Goal: Task Accomplishment & Management: Manage account settings

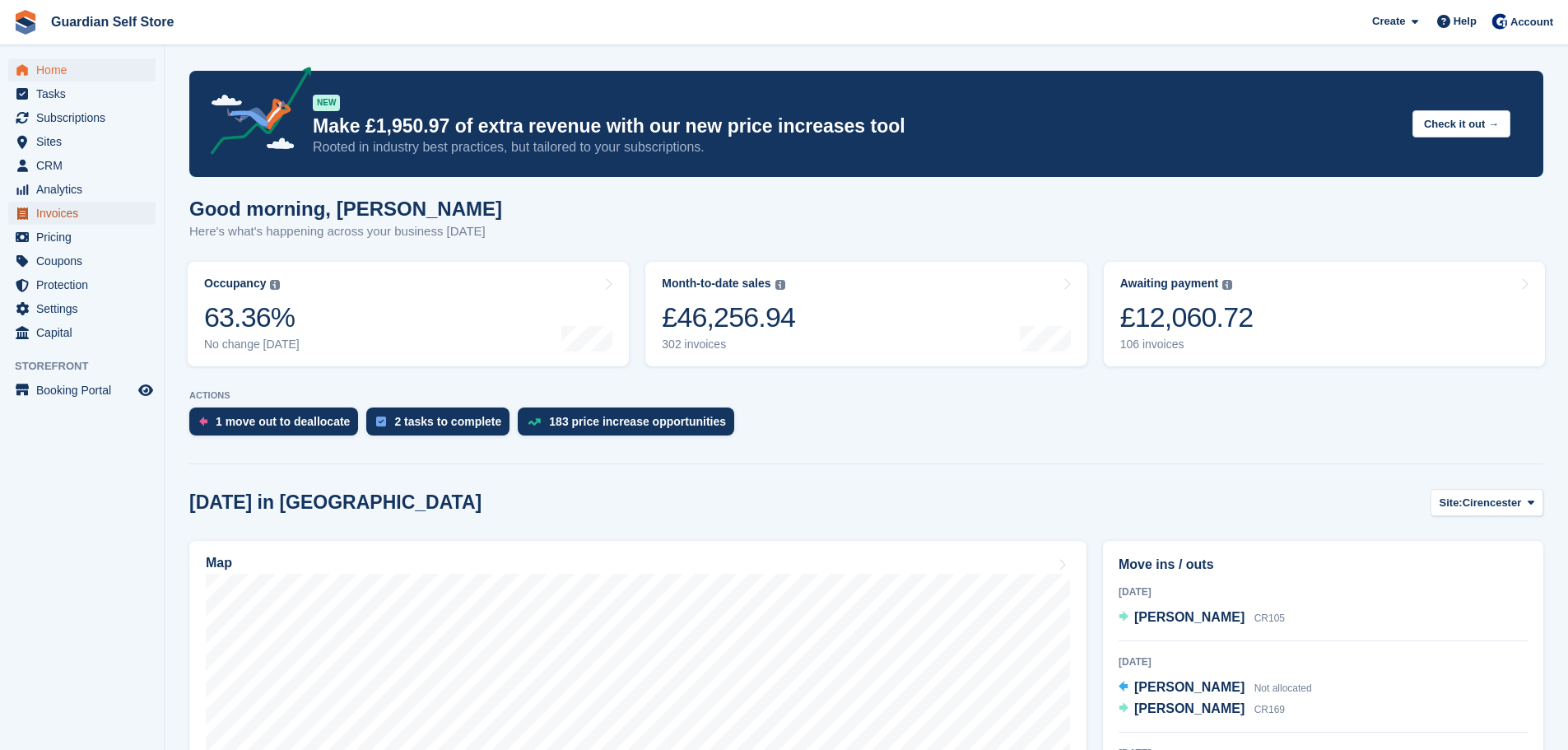
click at [70, 218] on span "Invoices" at bounding box center [85, 213] width 99 height 23
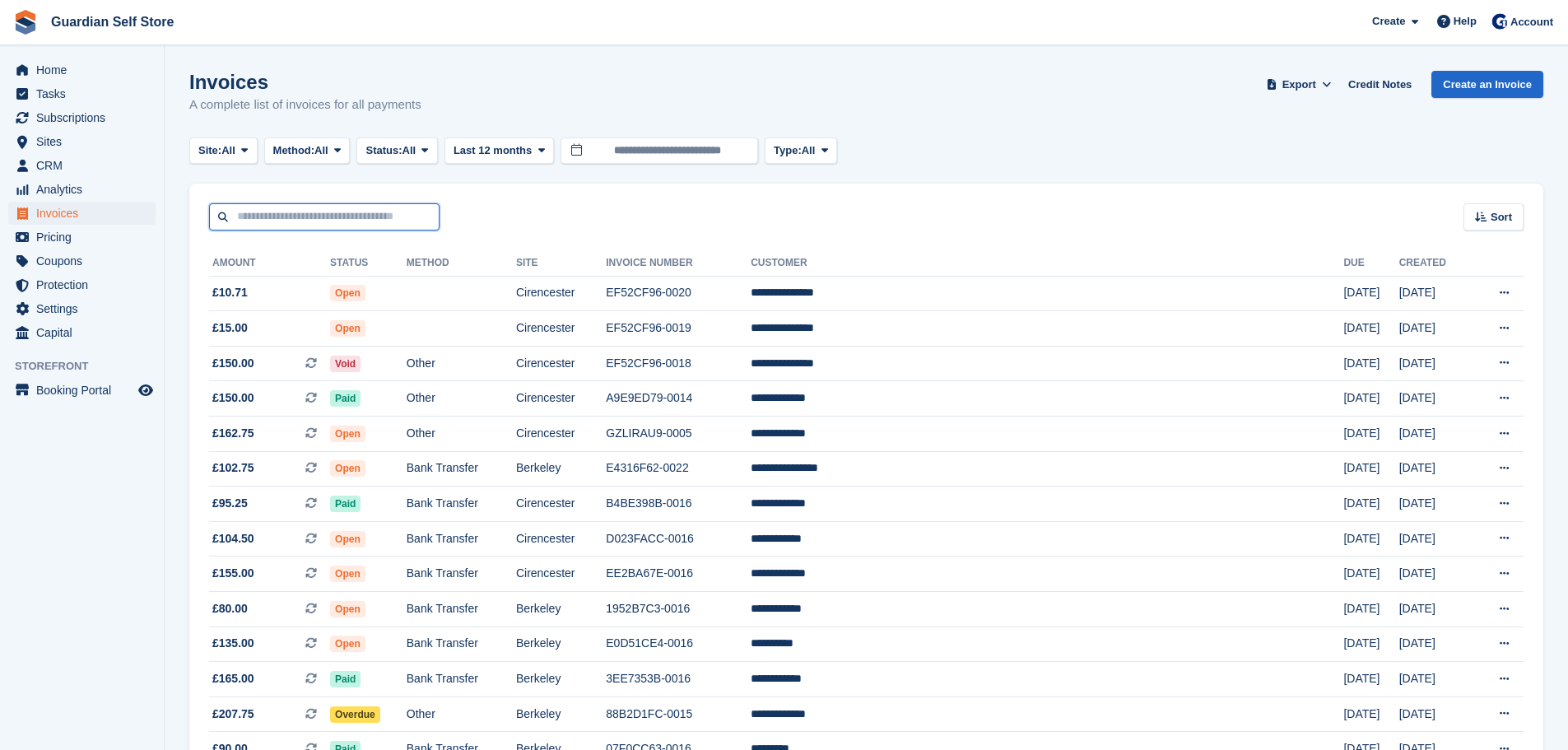
click at [278, 217] on input "text" at bounding box center [325, 217] width 231 height 27
type input "****"
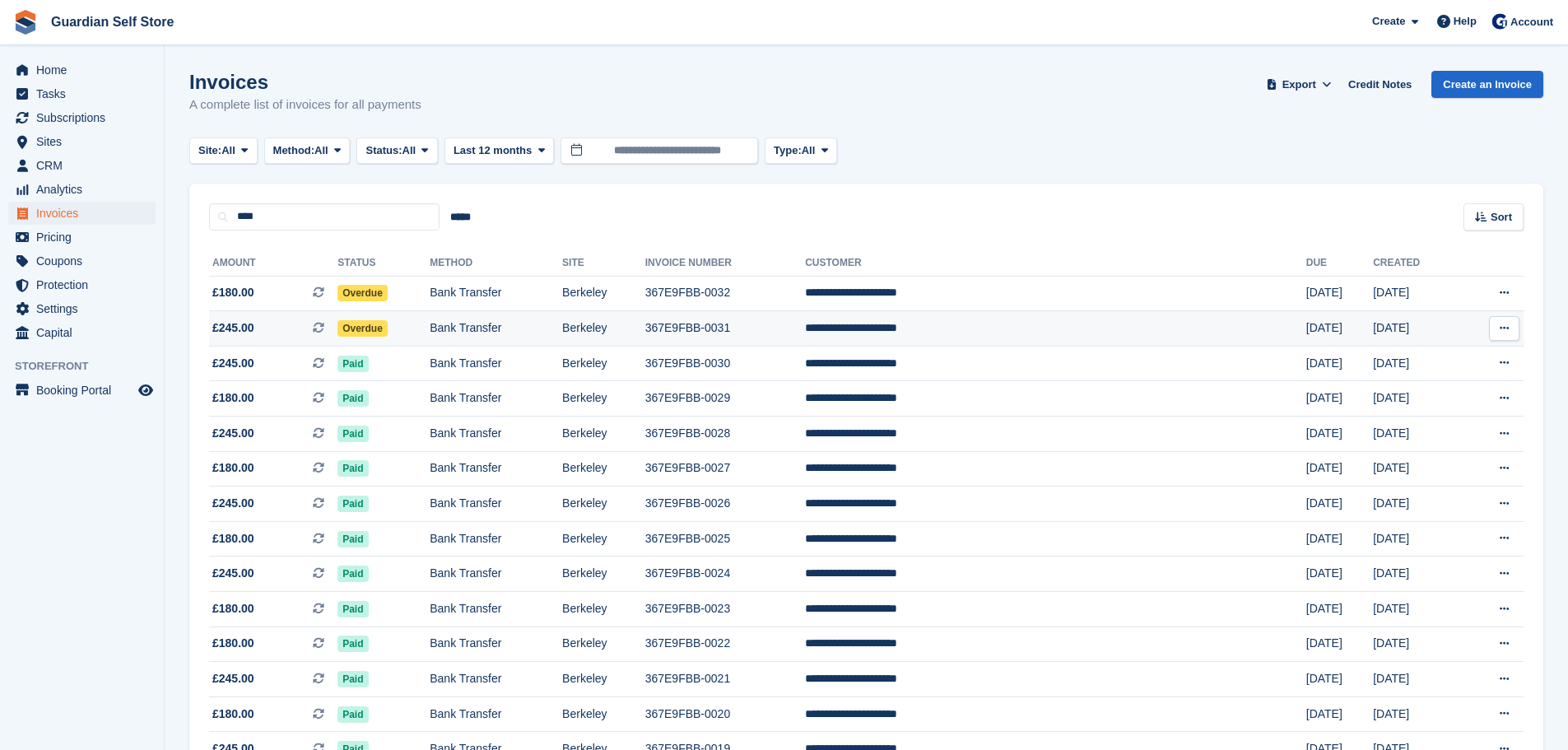
click at [277, 322] on span "£245.00 This is a recurring subscription invoice." at bounding box center [274, 328] width 128 height 18
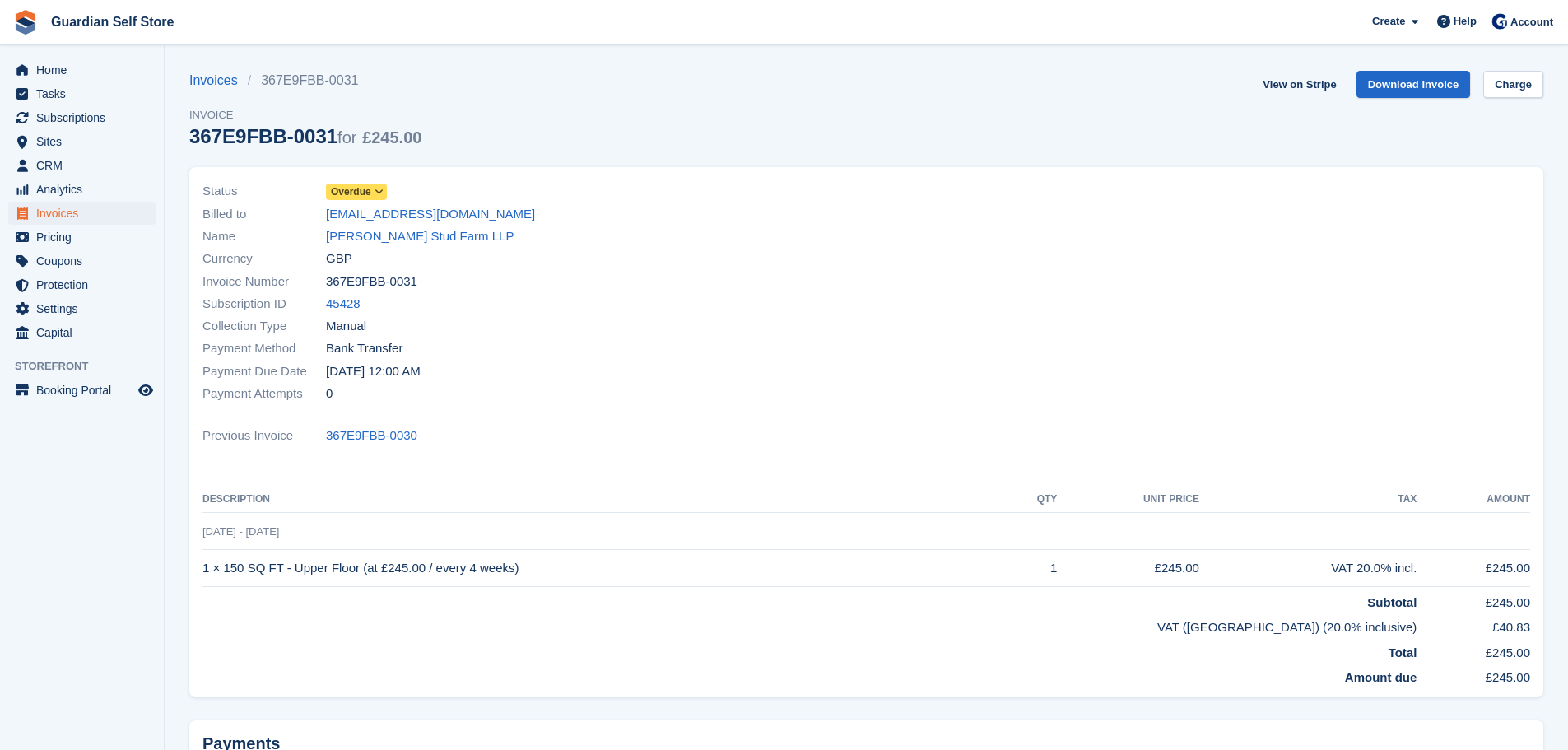
drag, startPoint x: 366, startPoint y: 188, endPoint x: 373, endPoint y: 195, distance: 9.9
click at [366, 188] on span "Overdue" at bounding box center [351, 192] width 40 height 15
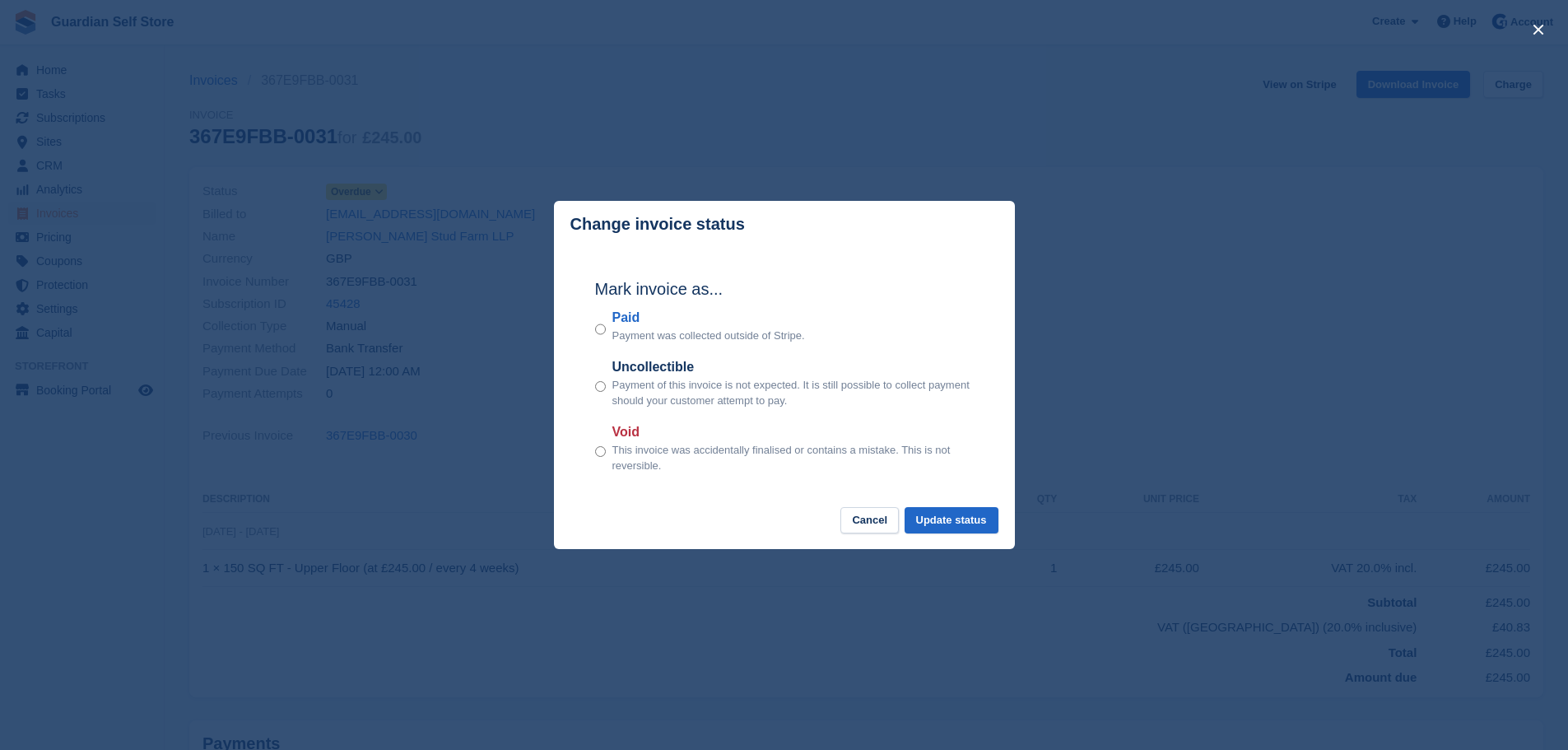
click at [636, 326] on label "Paid" at bounding box center [708, 318] width 193 height 19
click at [950, 521] on button "Update status" at bounding box center [951, 520] width 94 height 27
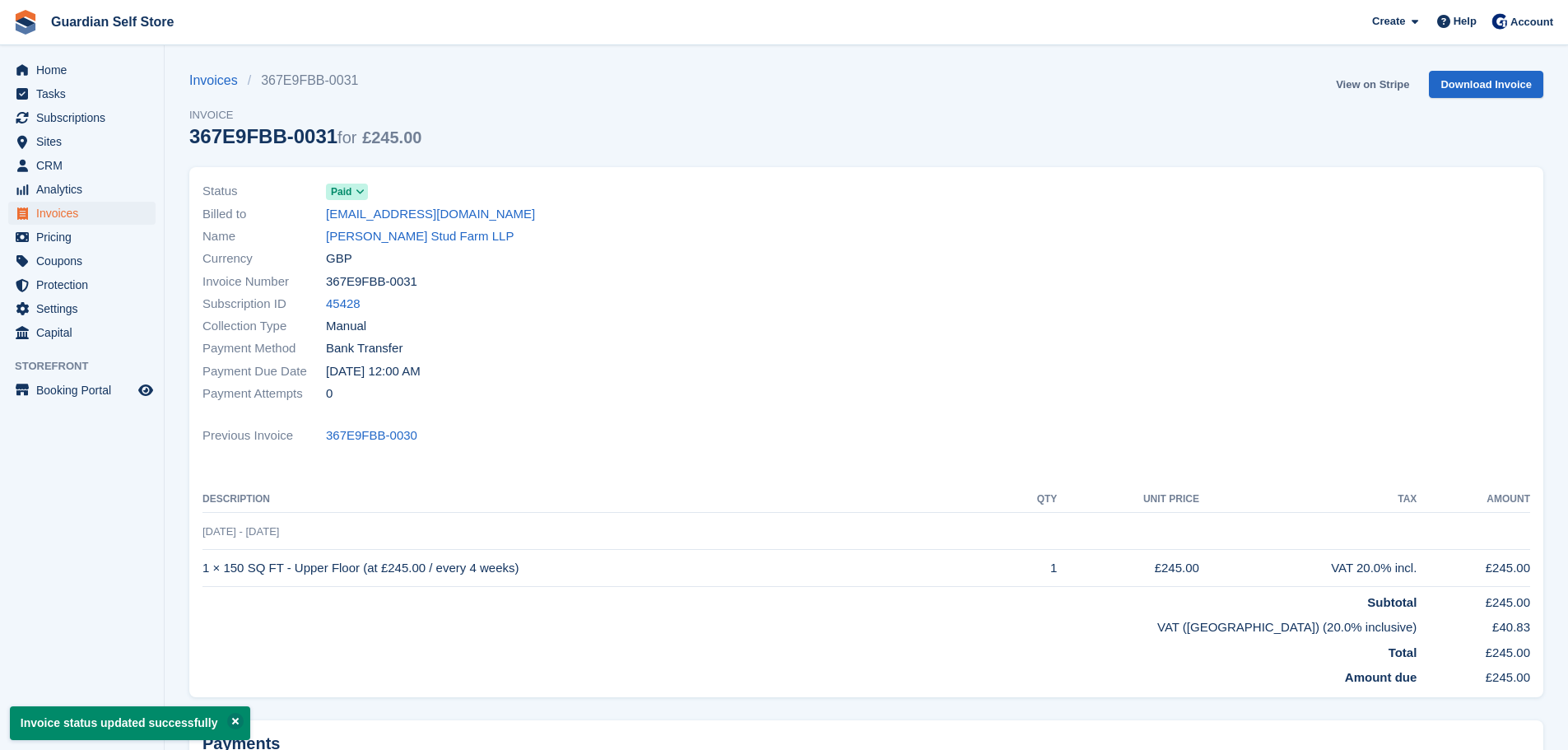
click at [1394, 81] on link "View on Stripe" at bounding box center [1373, 84] width 86 height 27
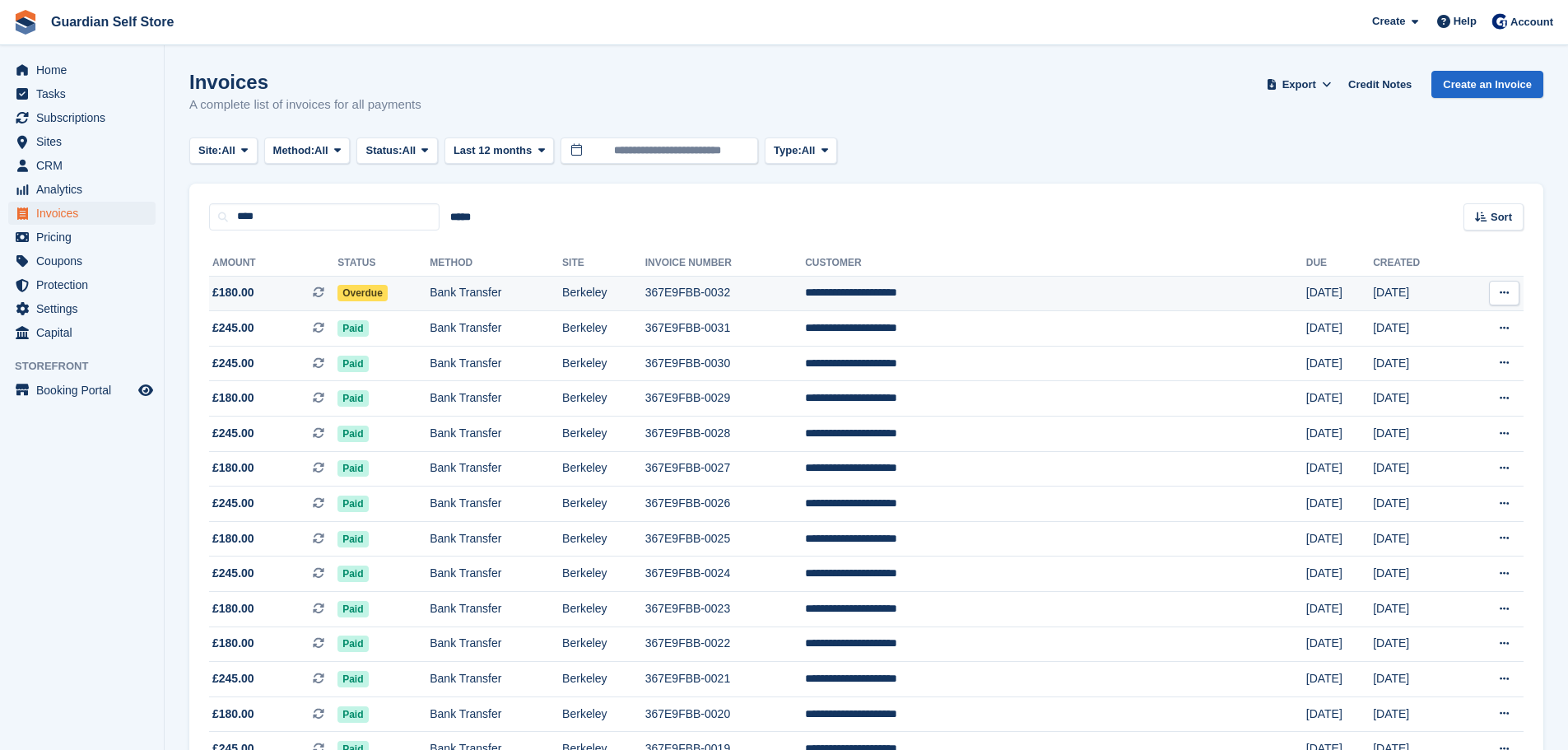
click at [304, 278] on td "£180.00 This is a recurring subscription invoice." at bounding box center [274, 293] width 128 height 35
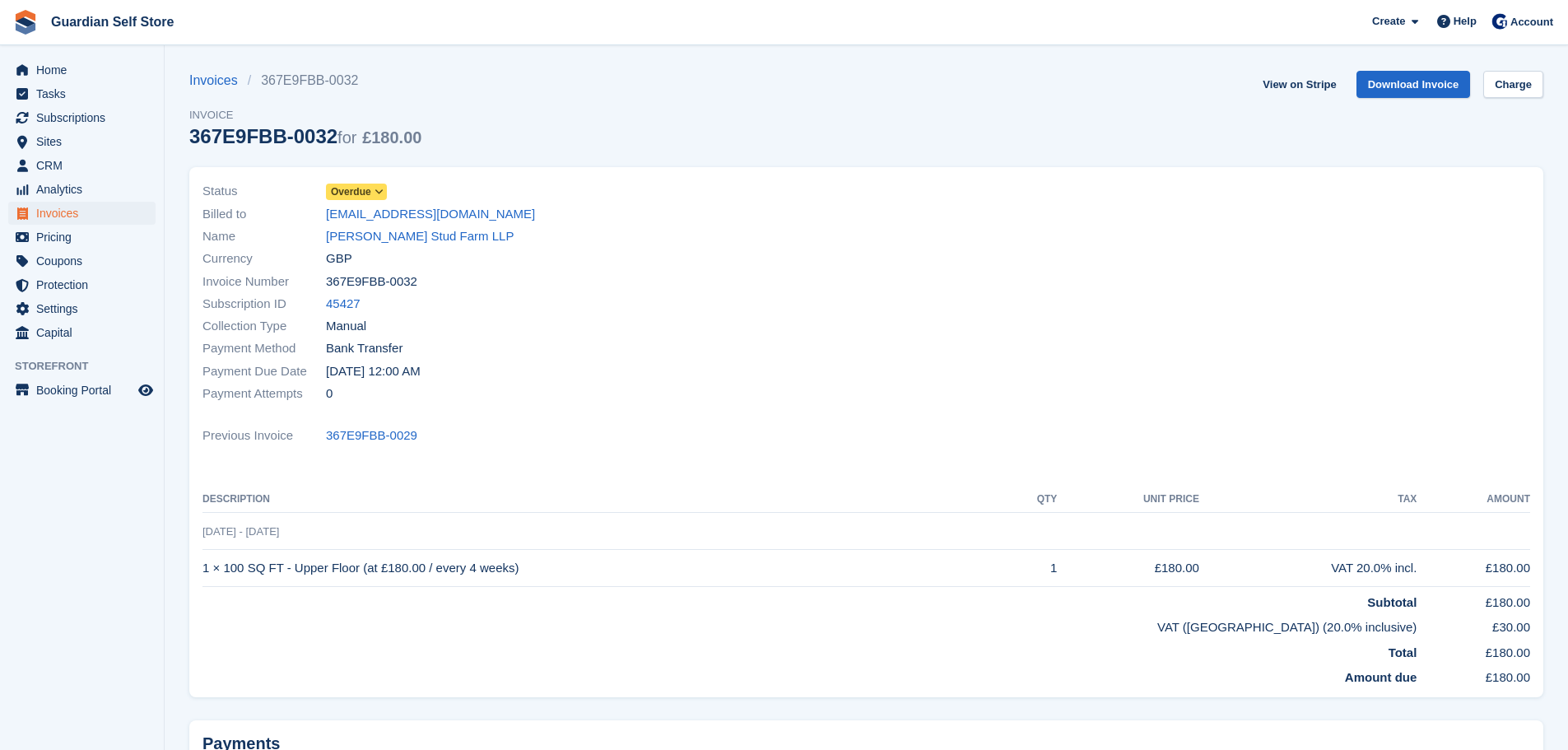
click at [363, 183] on link "Overdue" at bounding box center [355, 192] width 61 height 19
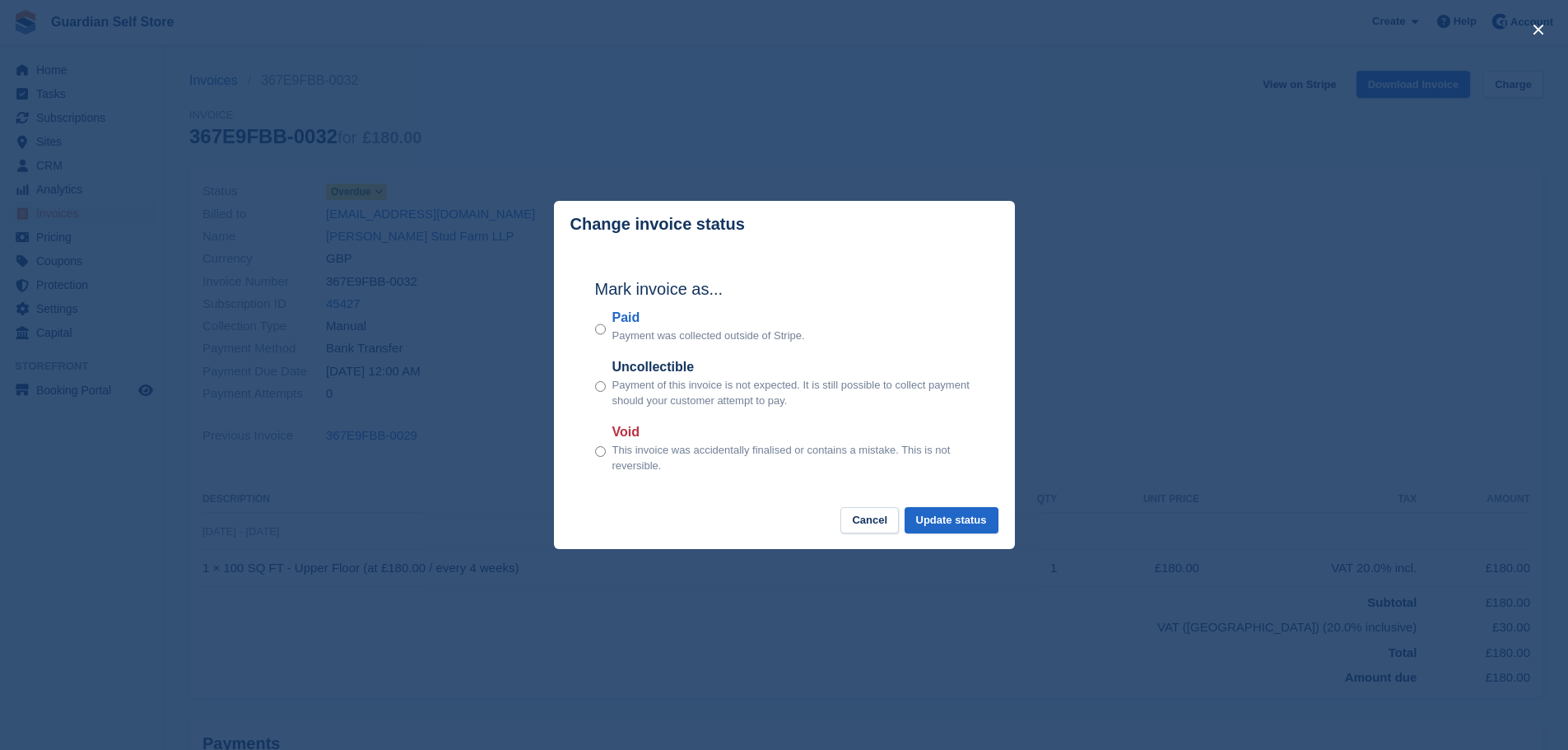
click at [627, 320] on label "Paid" at bounding box center [708, 318] width 193 height 19
click at [956, 511] on button "Update status" at bounding box center [951, 520] width 94 height 27
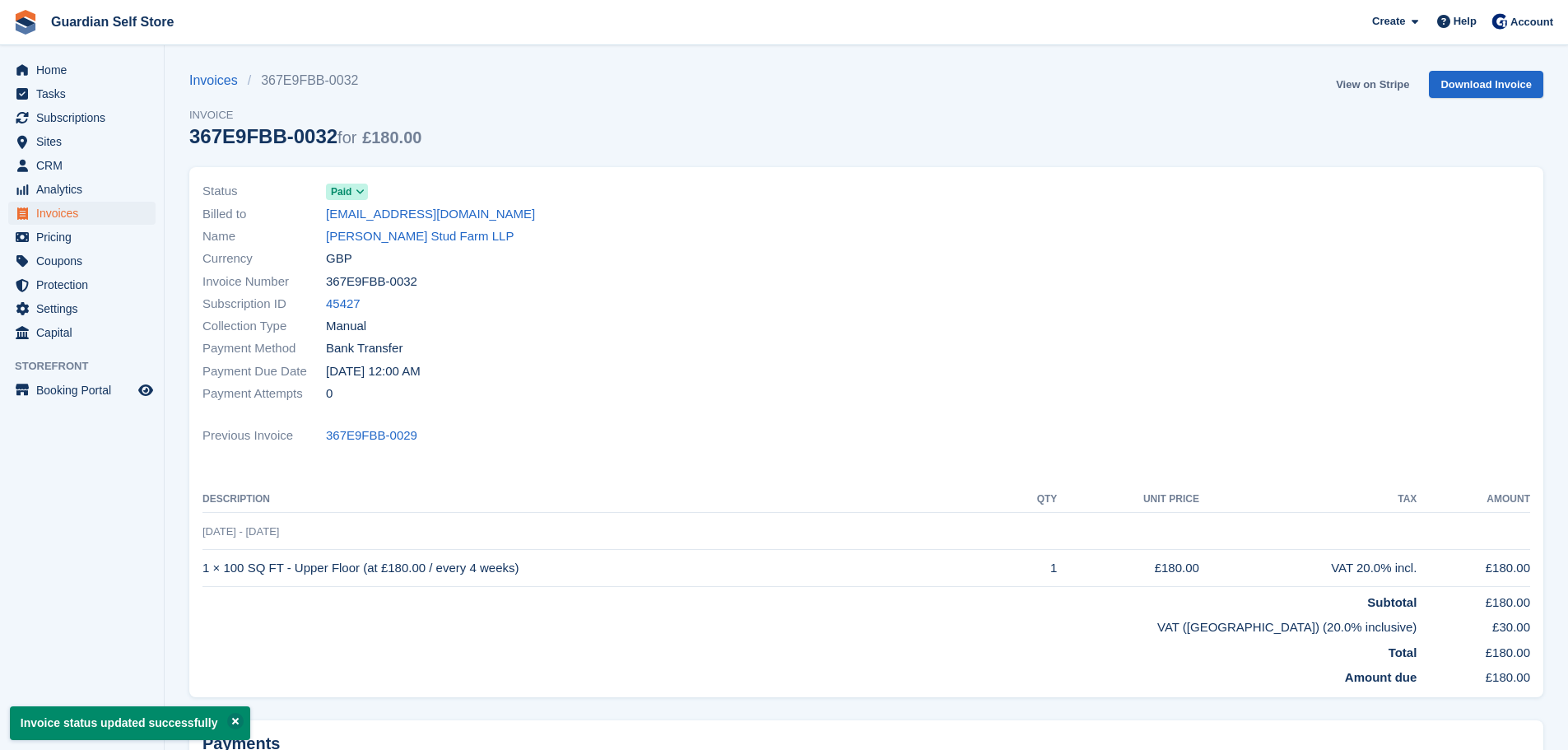
click at [1352, 85] on link "View on Stripe" at bounding box center [1373, 84] width 86 height 27
click at [90, 64] on span "Home" at bounding box center [85, 70] width 99 height 23
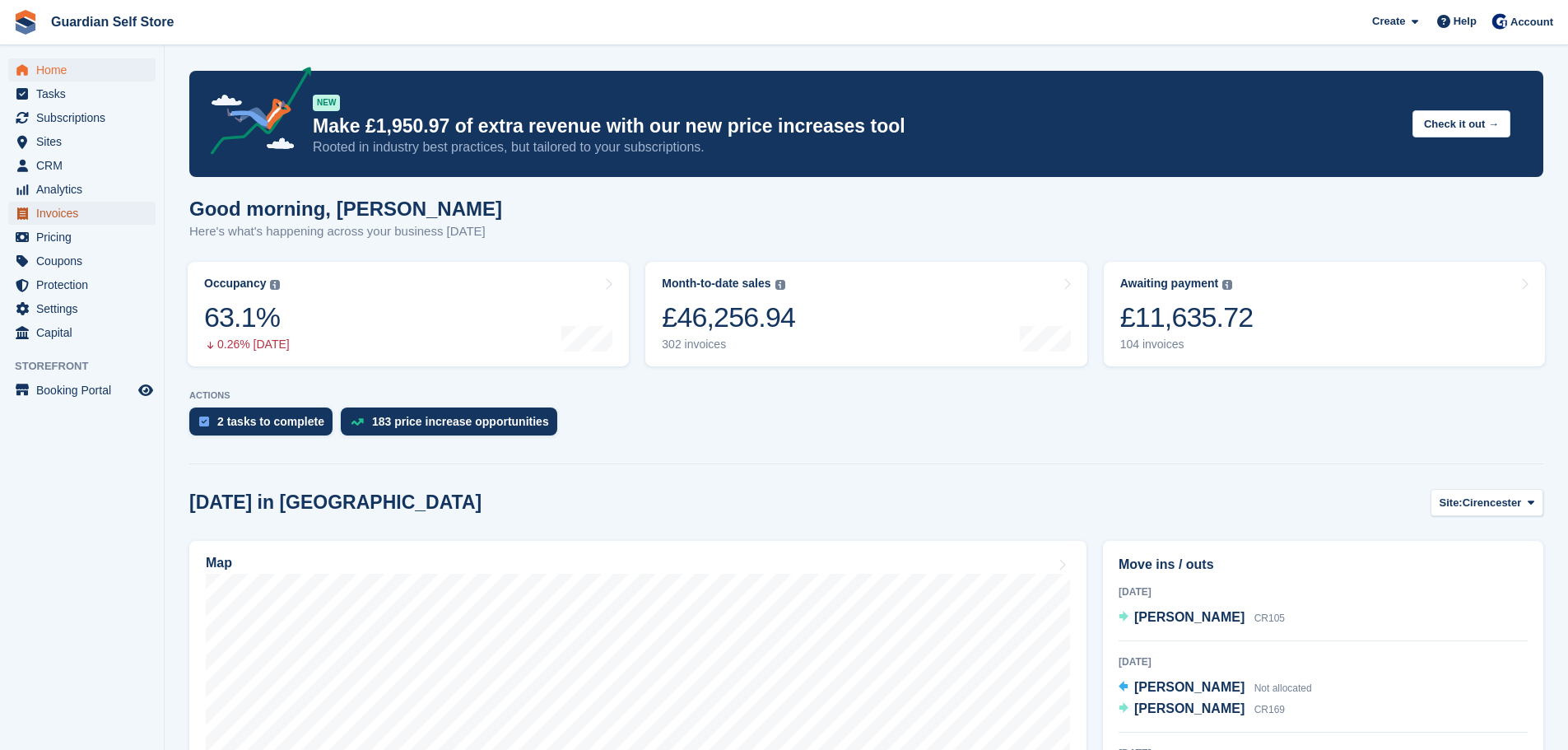
click at [73, 205] on span "Invoices" at bounding box center [85, 213] width 99 height 23
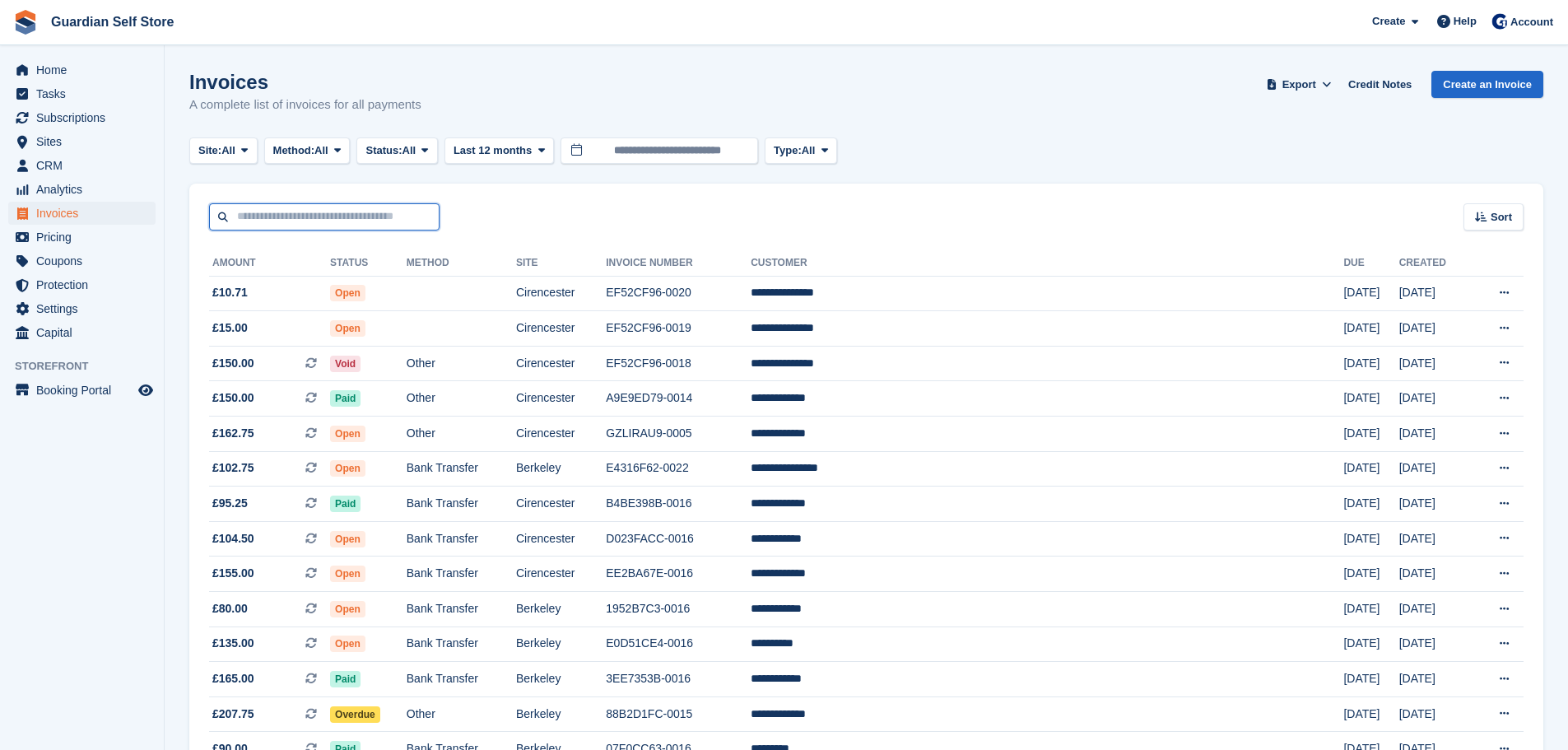
click at [267, 213] on input "text" at bounding box center [325, 217] width 231 height 27
type input "****"
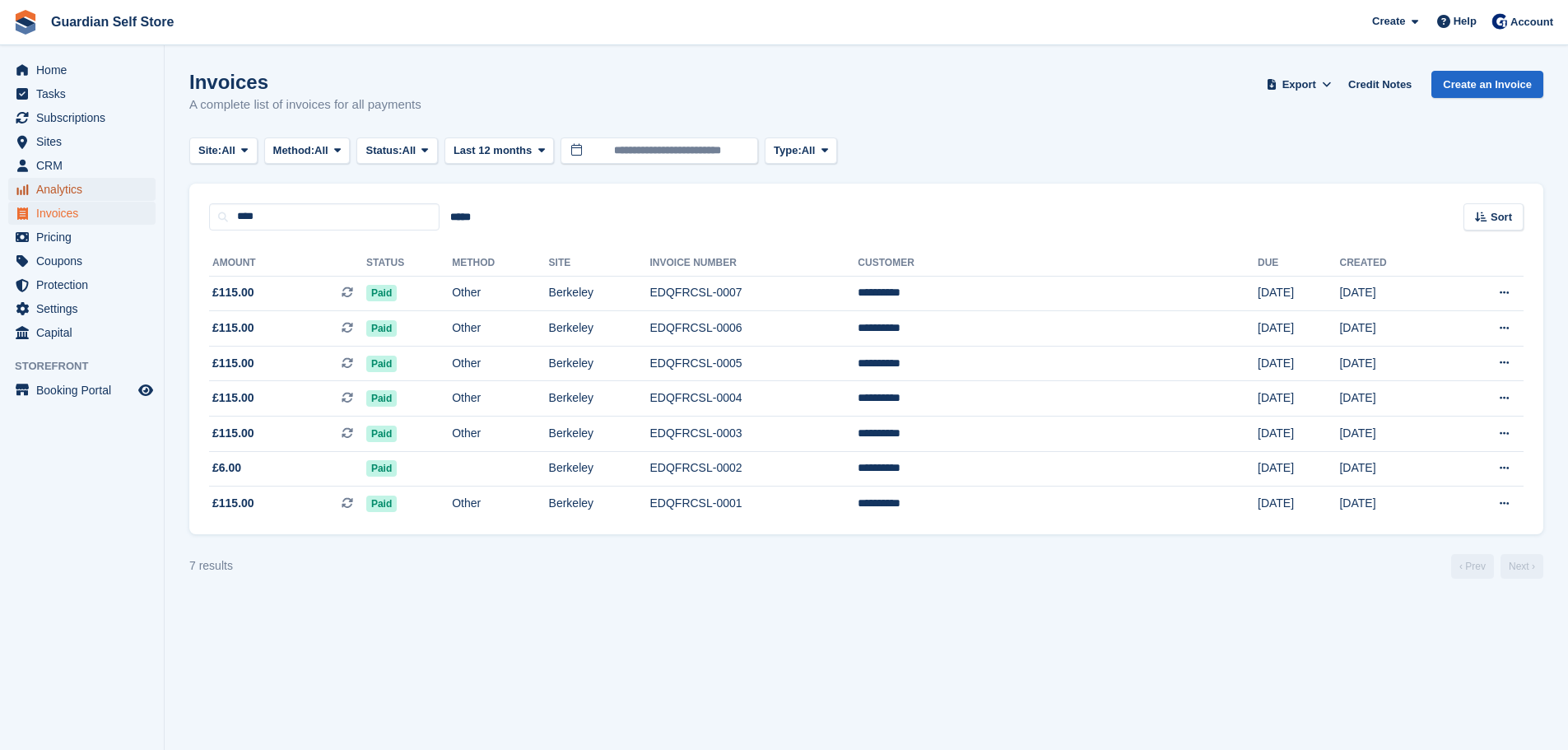
click at [51, 192] on span "Analytics" at bounding box center [85, 189] width 99 height 23
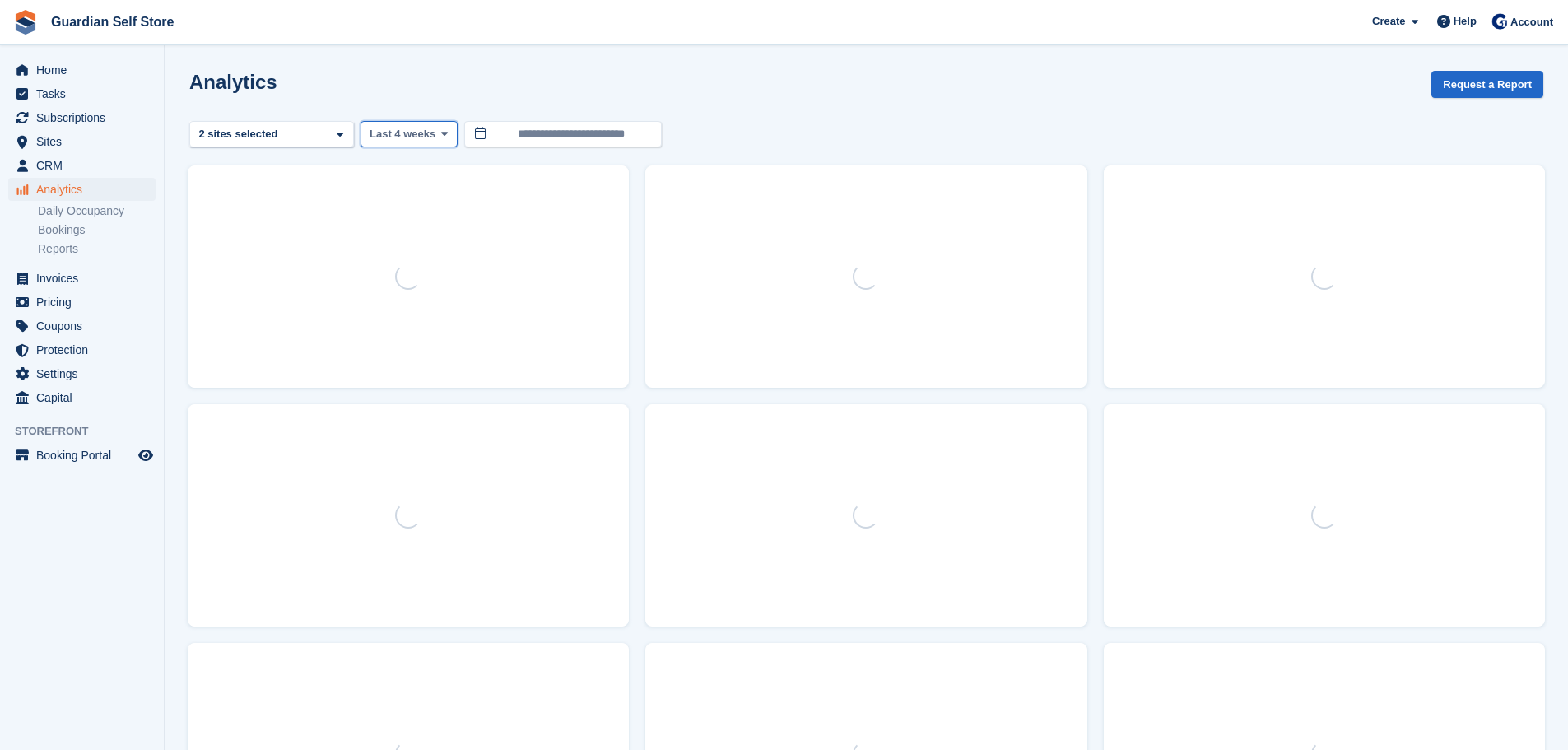
click at [431, 139] on button "Last 4 weeks" at bounding box center [409, 135] width 97 height 27
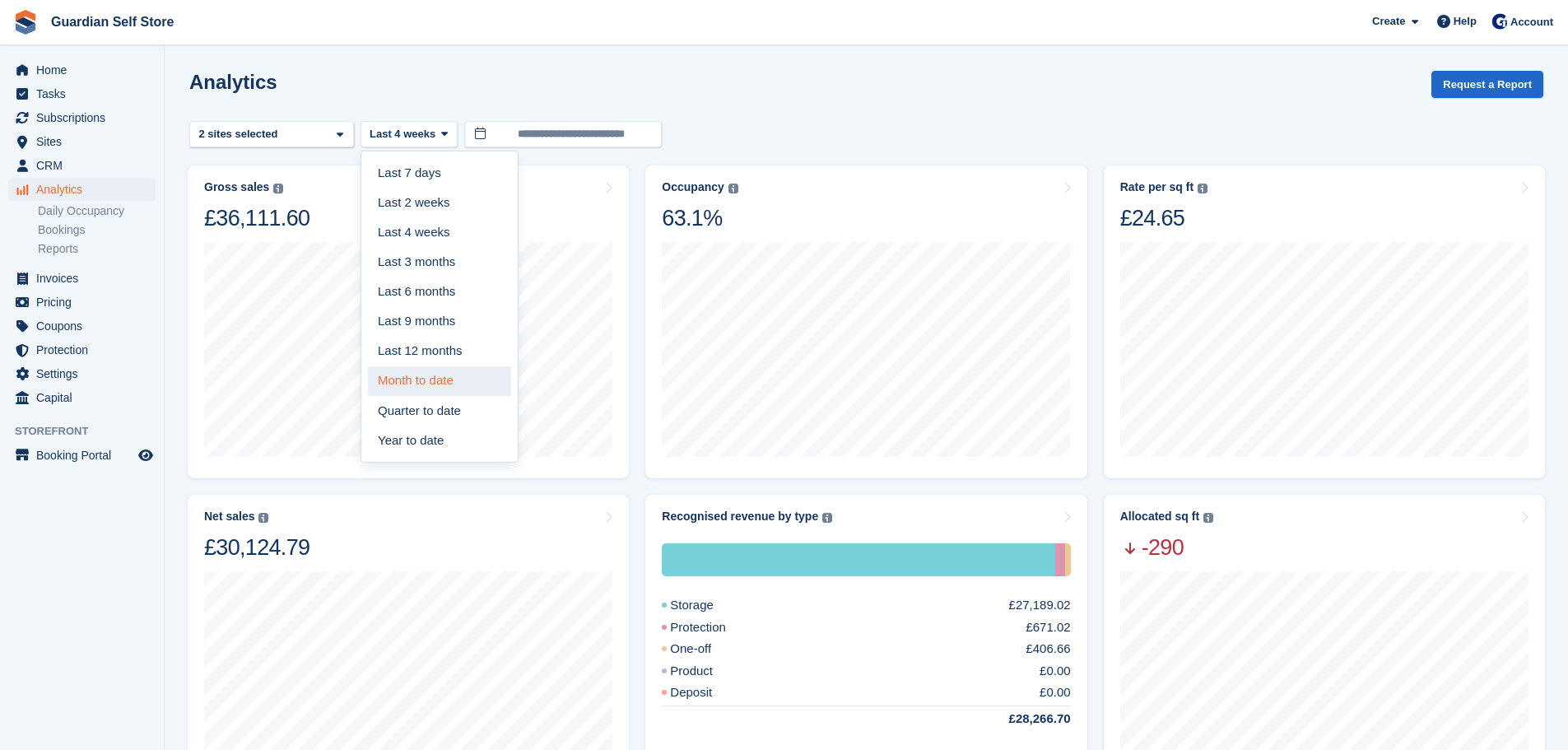
click at [428, 375] on link "Month to date" at bounding box center [439, 381] width 143 height 30
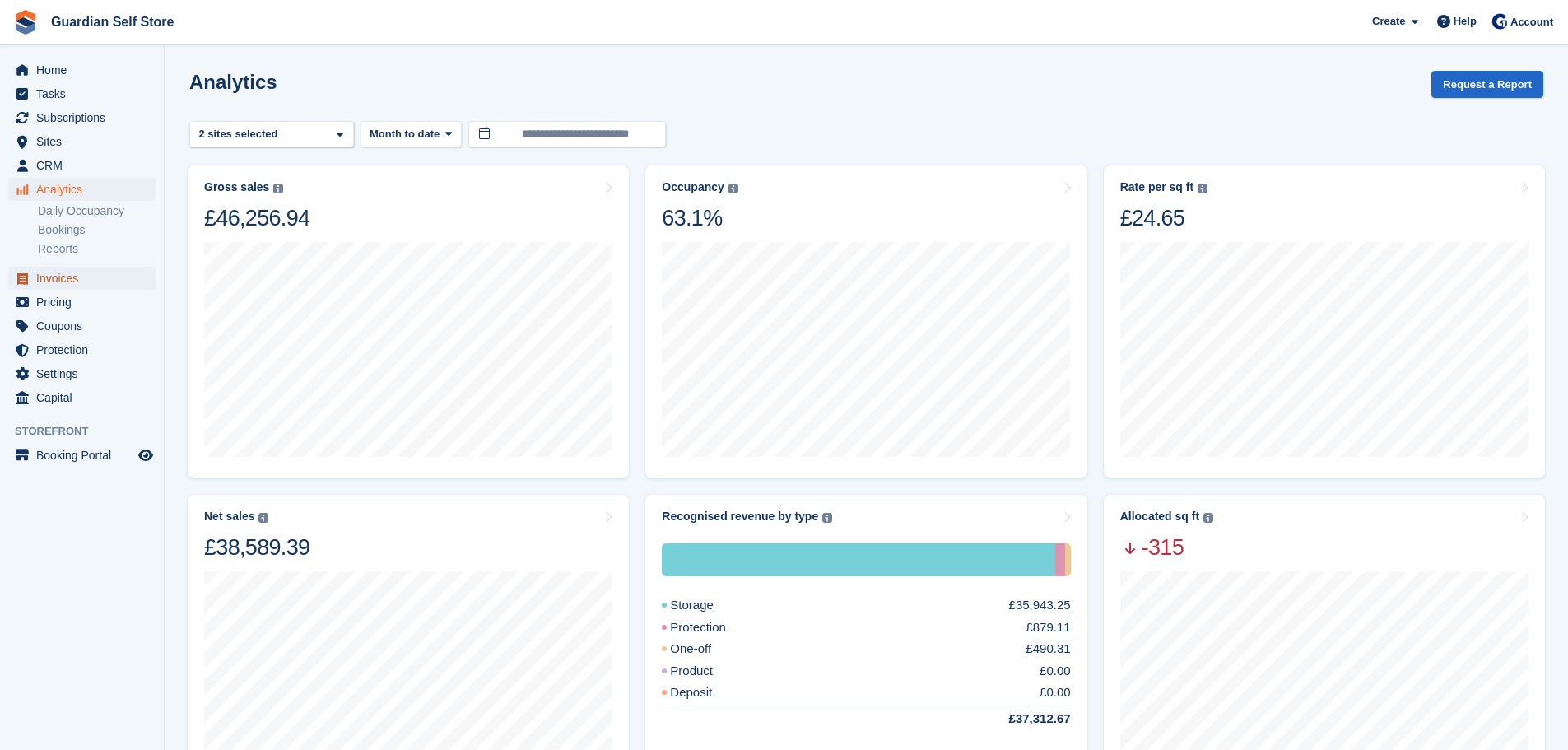
click at [92, 273] on span "Invoices" at bounding box center [85, 278] width 99 height 23
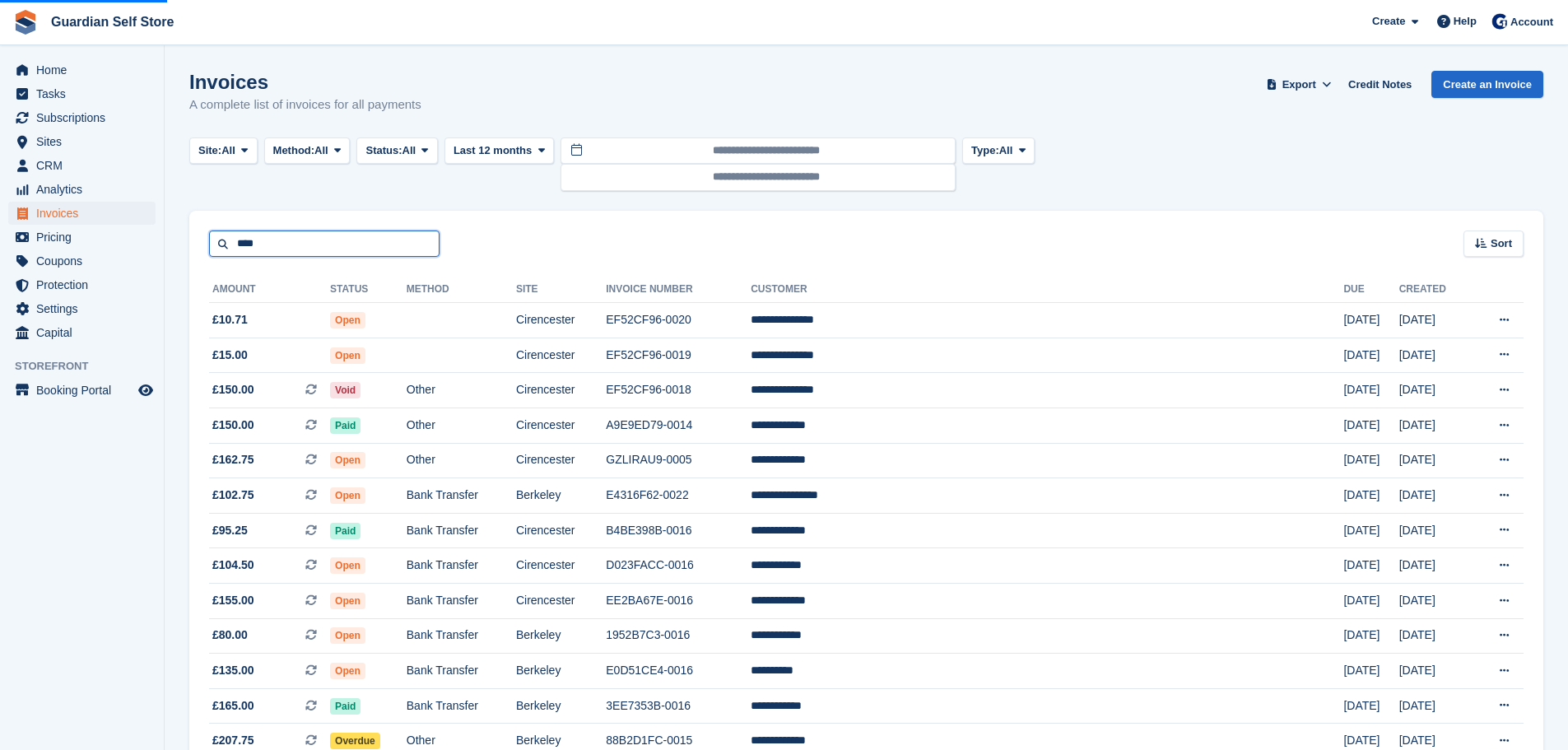
drag, startPoint x: 287, startPoint y: 244, endPoint x: 191, endPoint y: 244, distance: 96.0
click at [191, 244] on div "**** Sort Sort by Date created Created (oldest first) Created (newest first)" at bounding box center [866, 233] width 1354 height 47
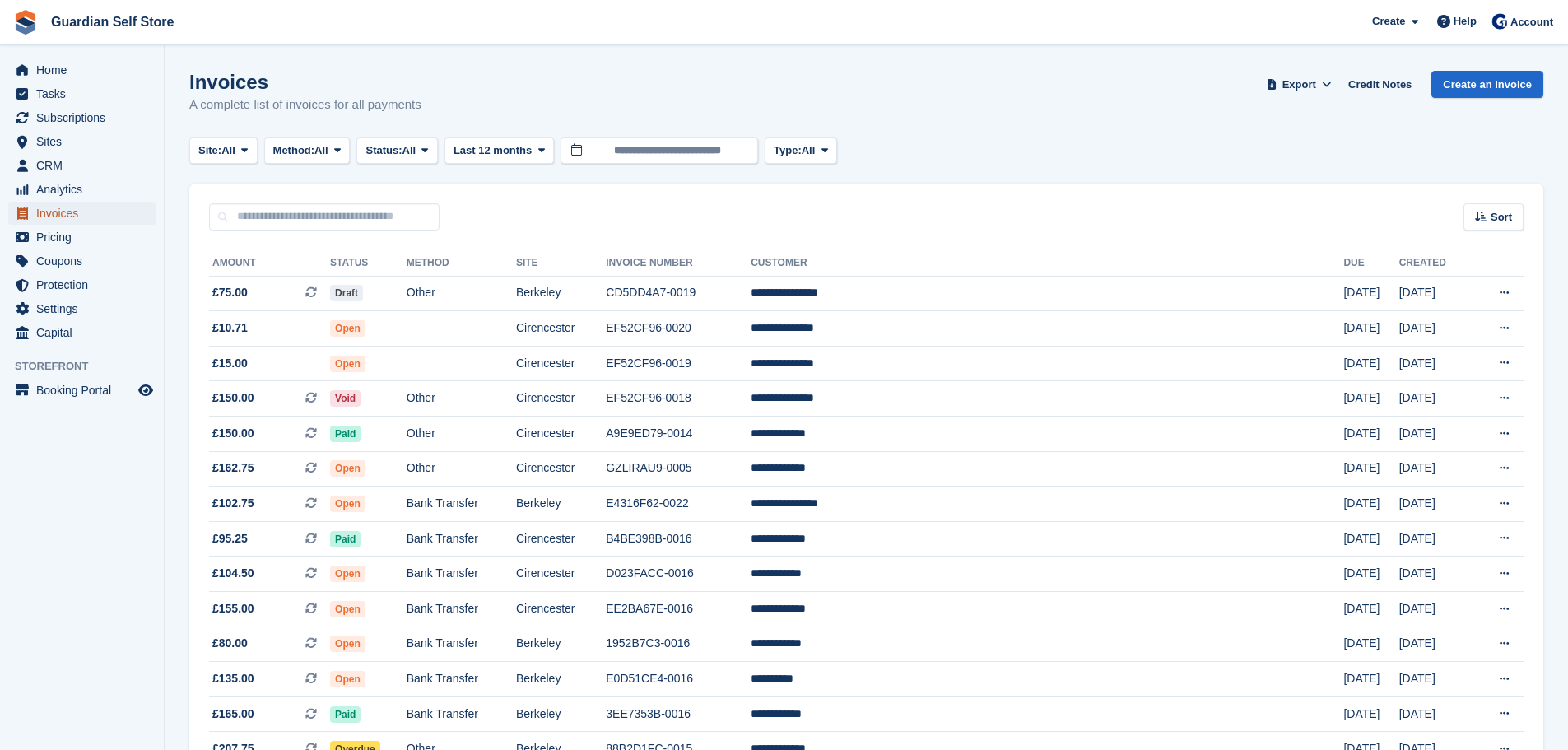
click at [66, 211] on span "Invoices" at bounding box center [85, 213] width 99 height 23
click at [273, 222] on input "text" at bounding box center [325, 217] width 231 height 27
type input "*****"
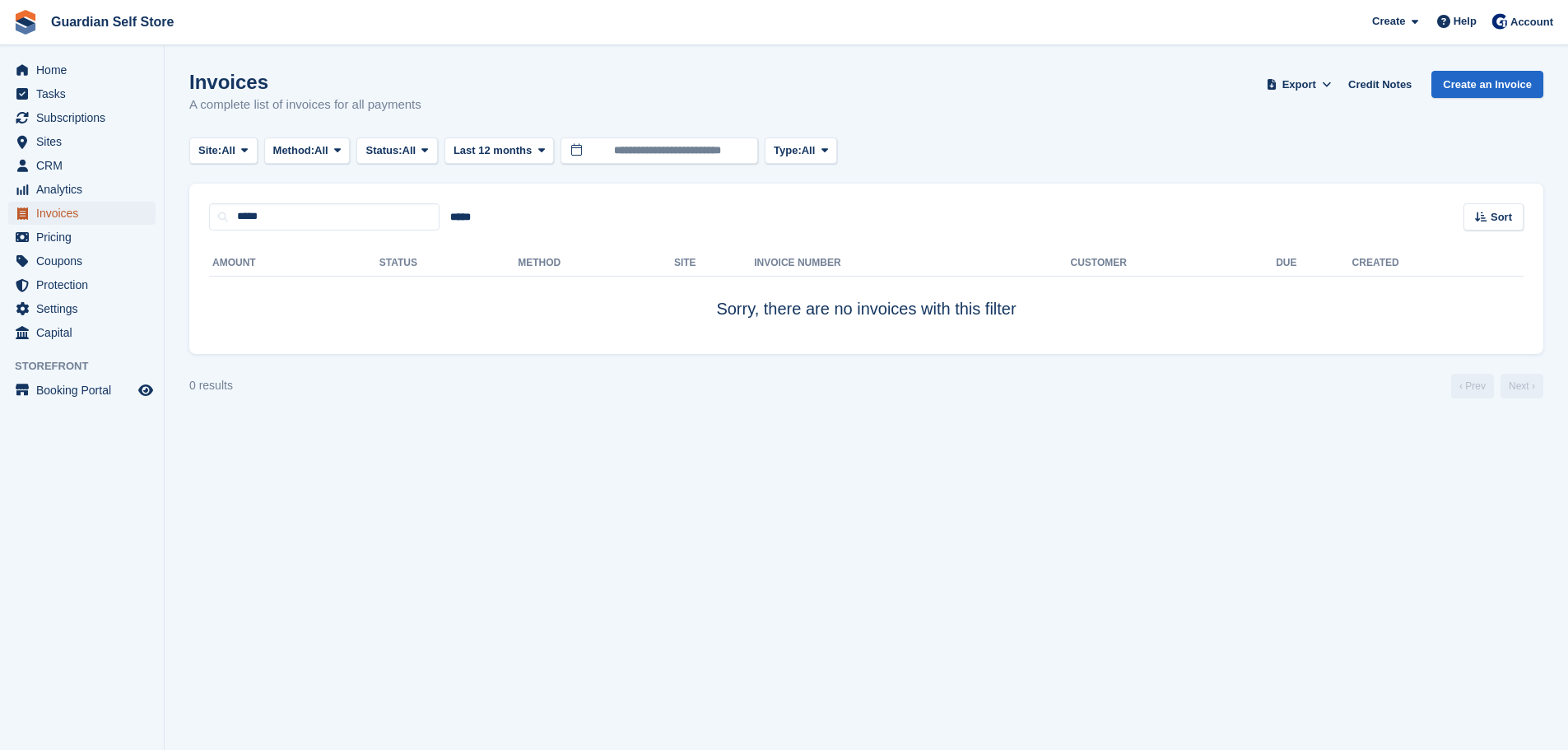
click at [56, 210] on span "Invoices" at bounding box center [85, 213] width 99 height 23
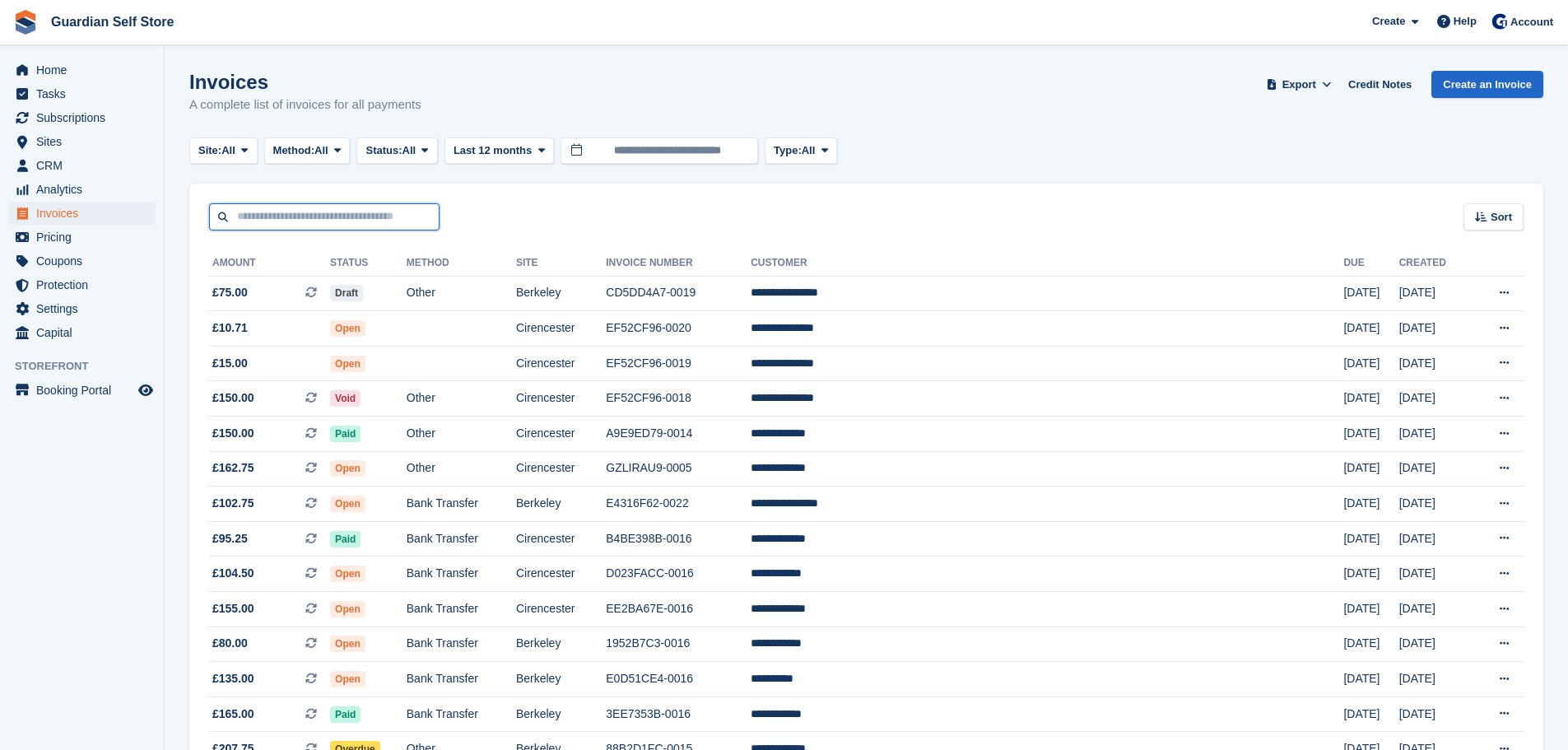
click at [284, 214] on input "text" at bounding box center [325, 217] width 231 height 27
type input "***"
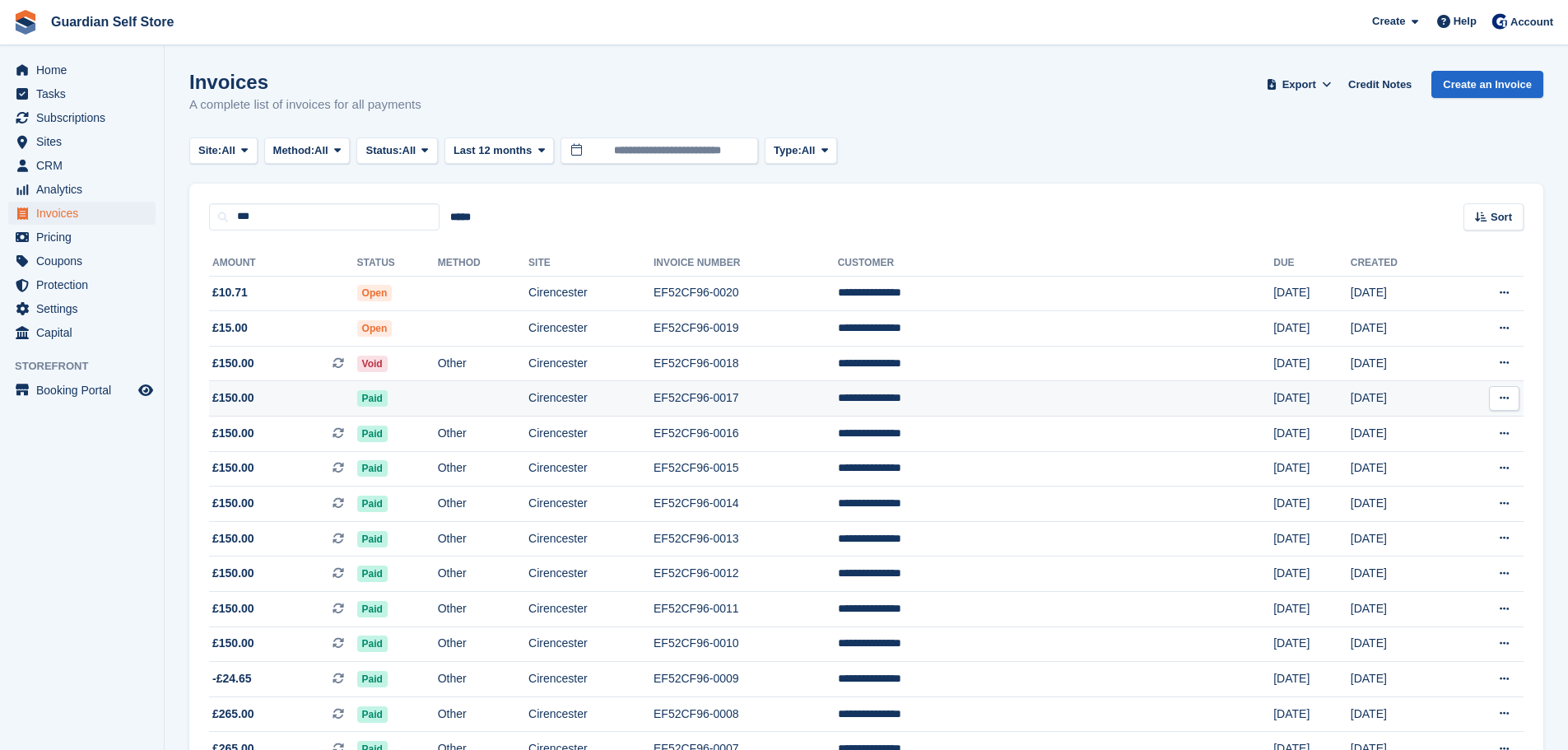
click at [316, 394] on span "£150.00" at bounding box center [283, 398] width 148 height 18
click at [357, 299] on span "£10.71" at bounding box center [283, 293] width 148 height 18
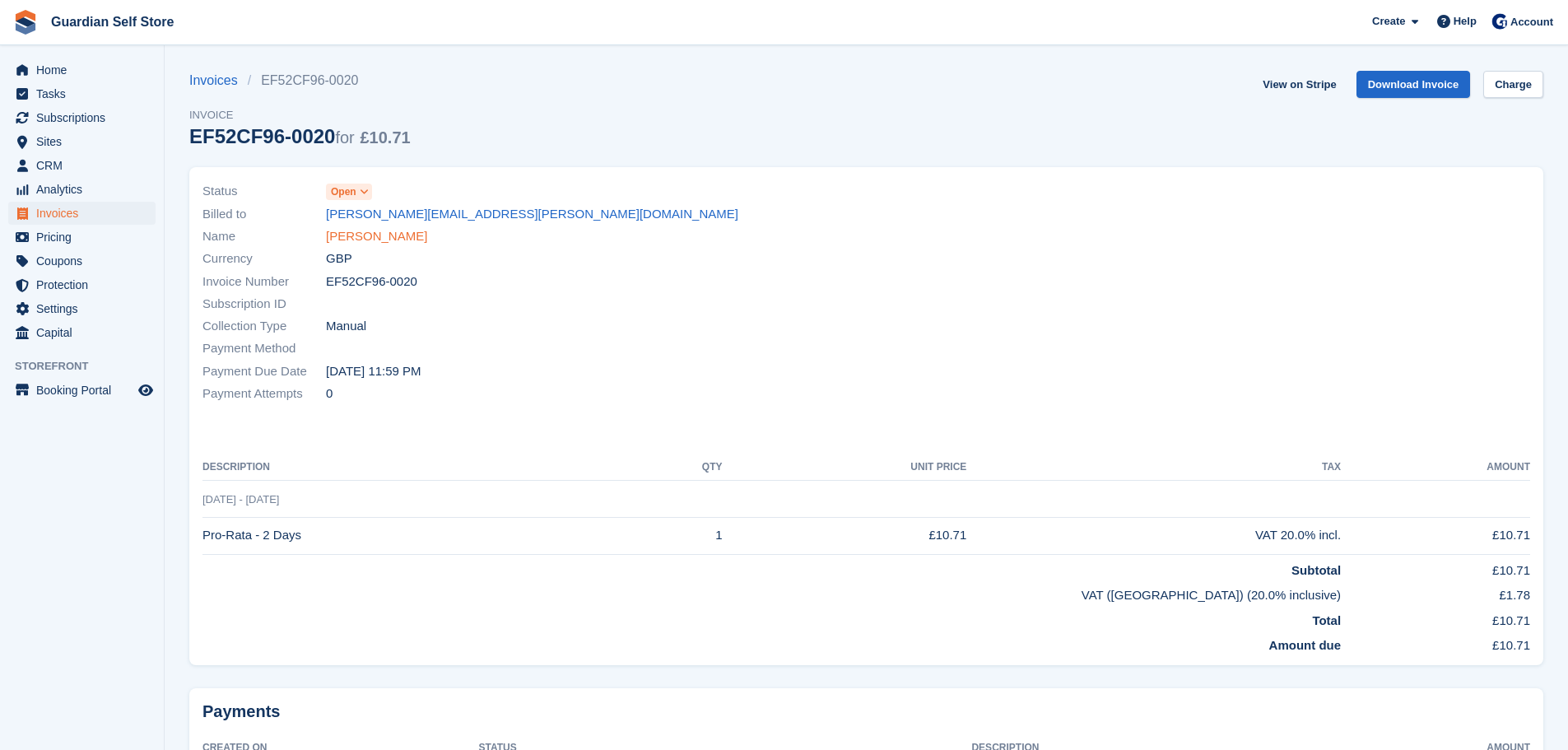
click at [386, 239] on link "[PERSON_NAME]" at bounding box center [376, 237] width 101 height 19
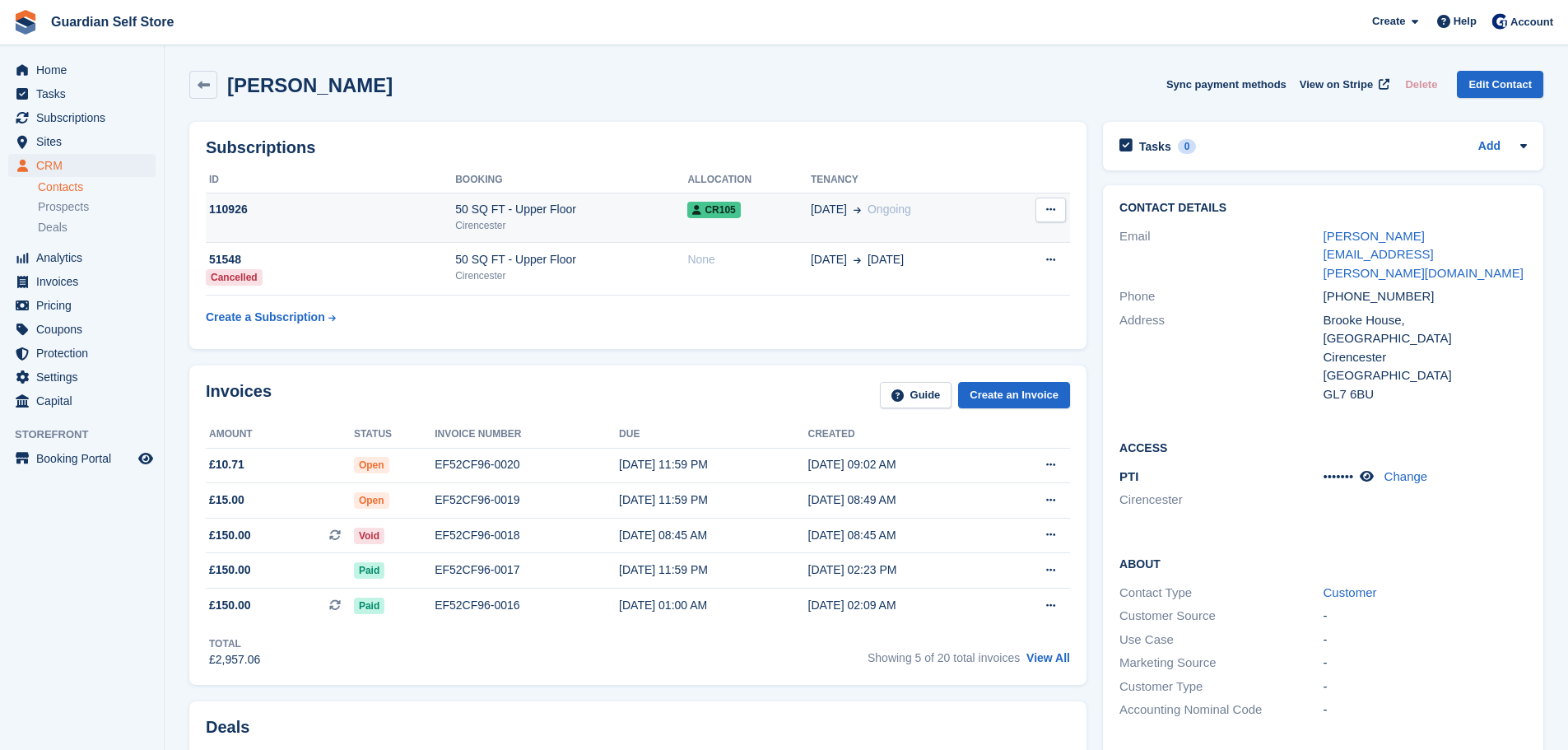
click at [835, 229] on td "[DATE] Ongoing" at bounding box center [907, 217] width 194 height 50
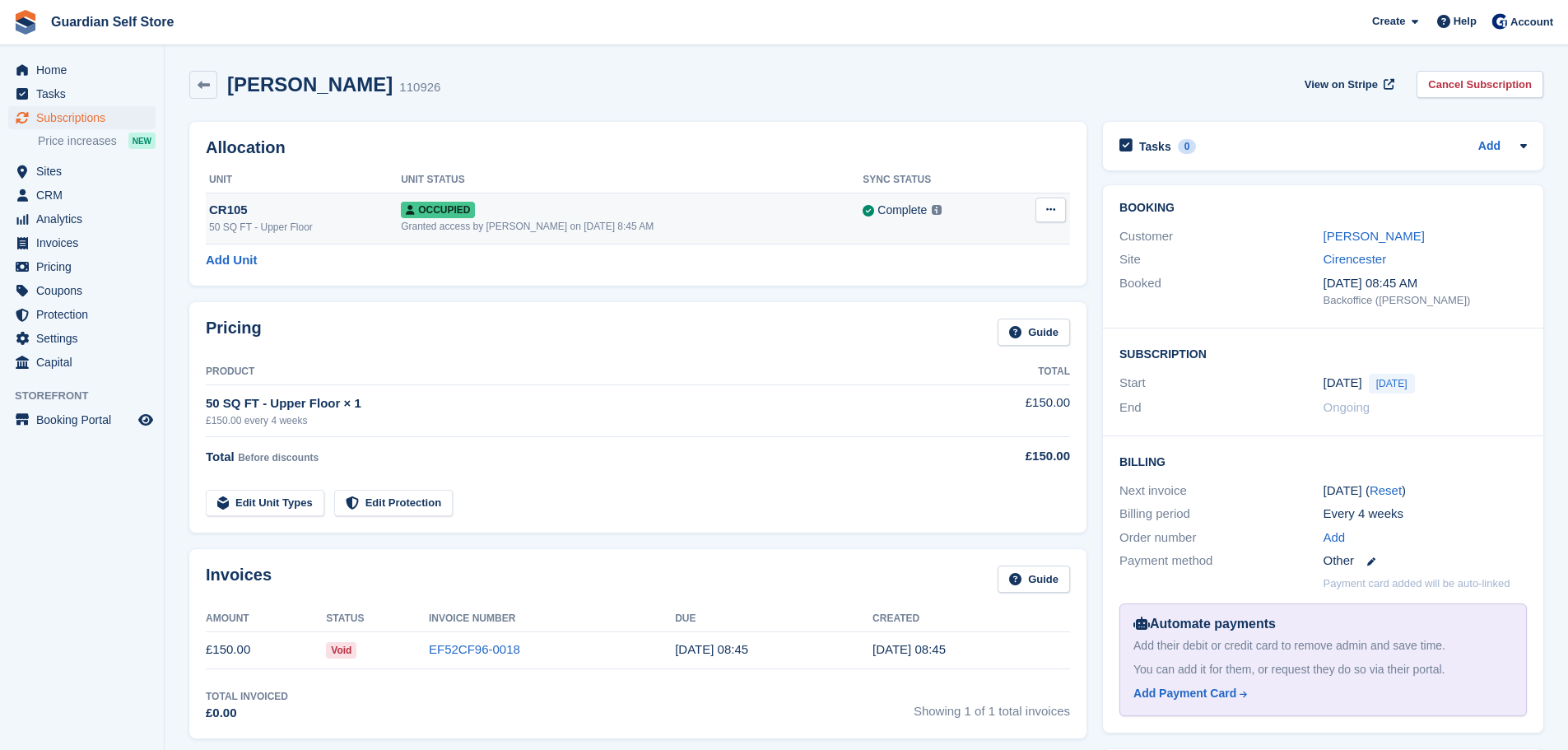
click at [1054, 217] on button at bounding box center [1051, 210] width 31 height 25
click at [984, 235] on p "Overlock" at bounding box center [986, 242] width 143 height 21
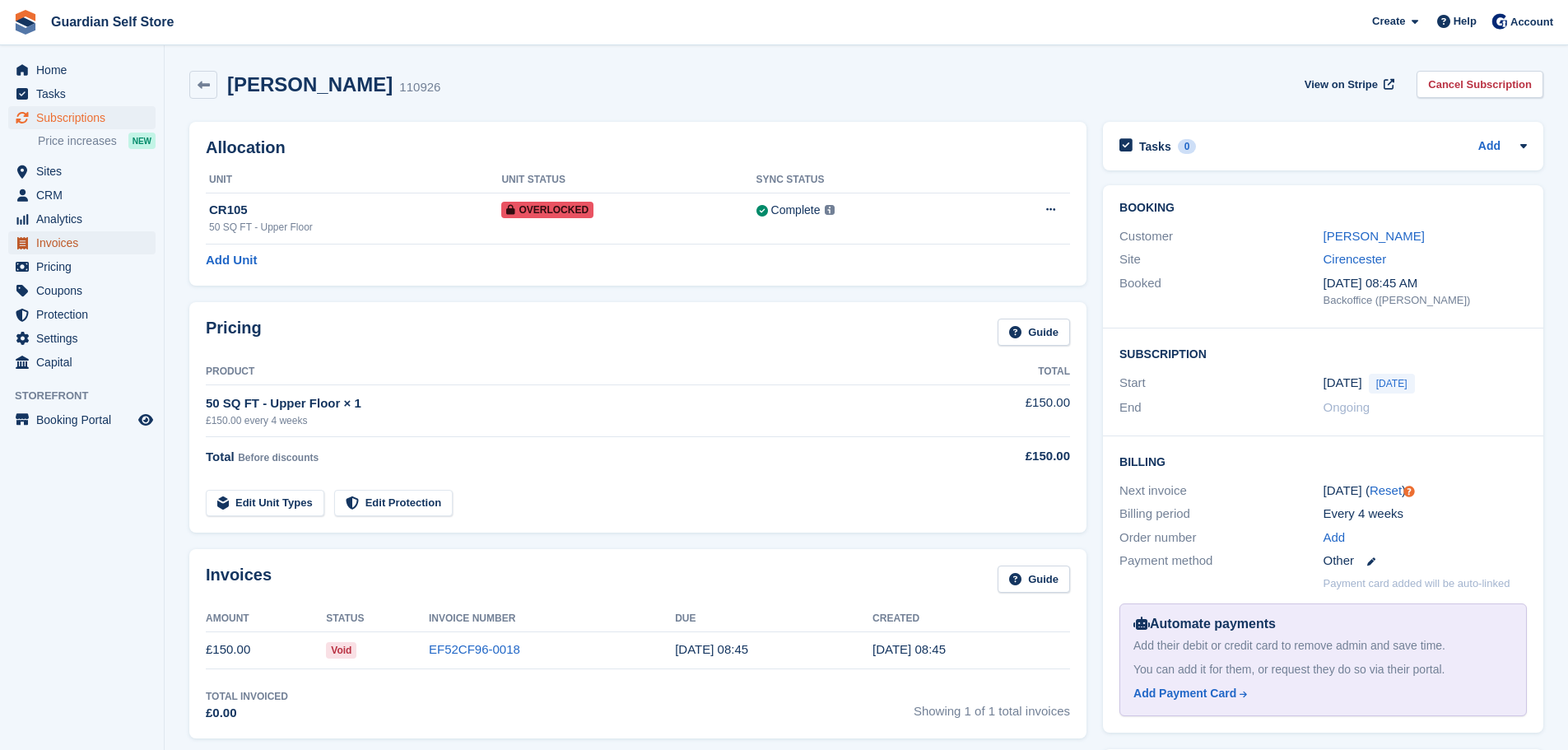
click at [88, 247] on span "Invoices" at bounding box center [85, 243] width 99 height 23
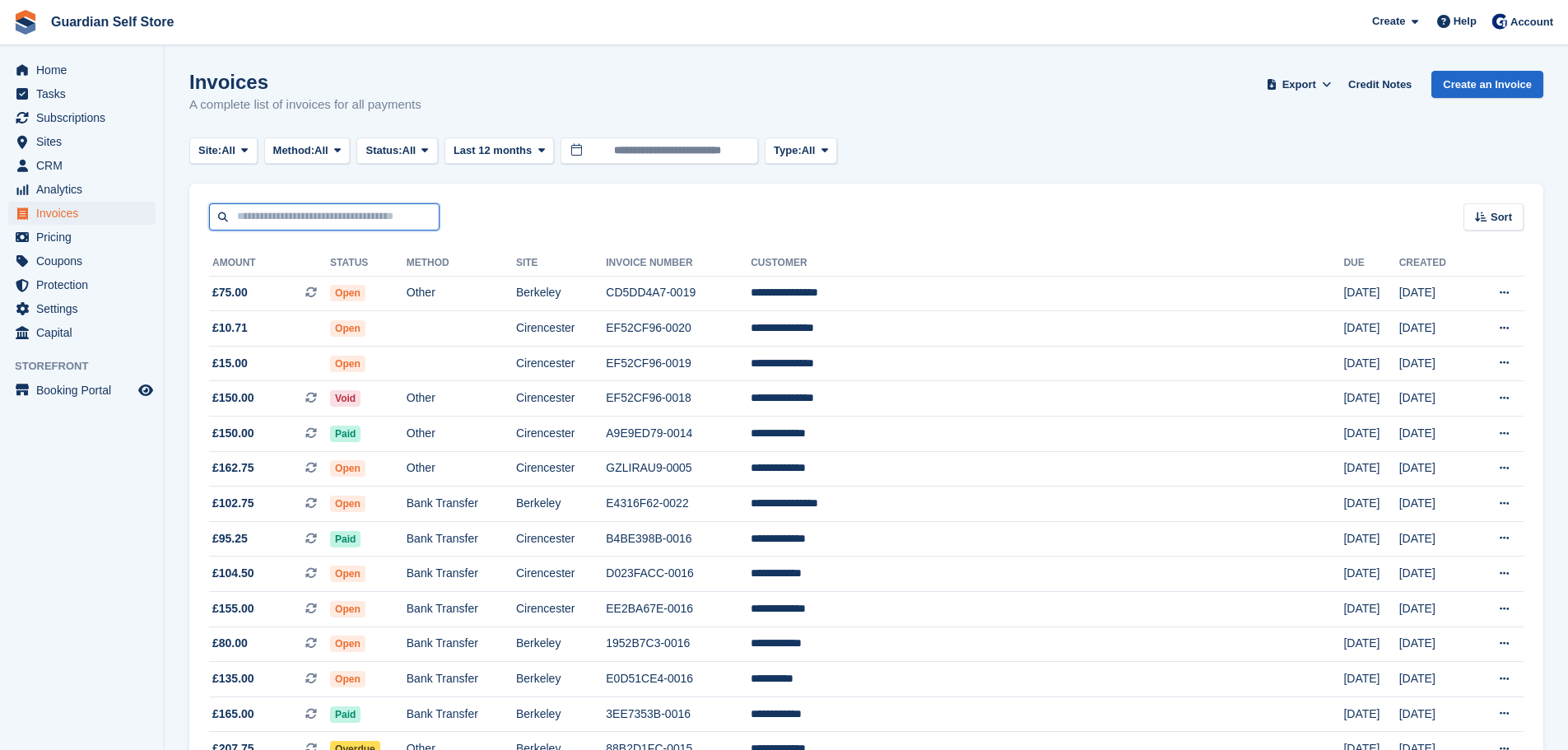
click at [292, 210] on input "text" at bounding box center [325, 217] width 231 height 27
type input "****"
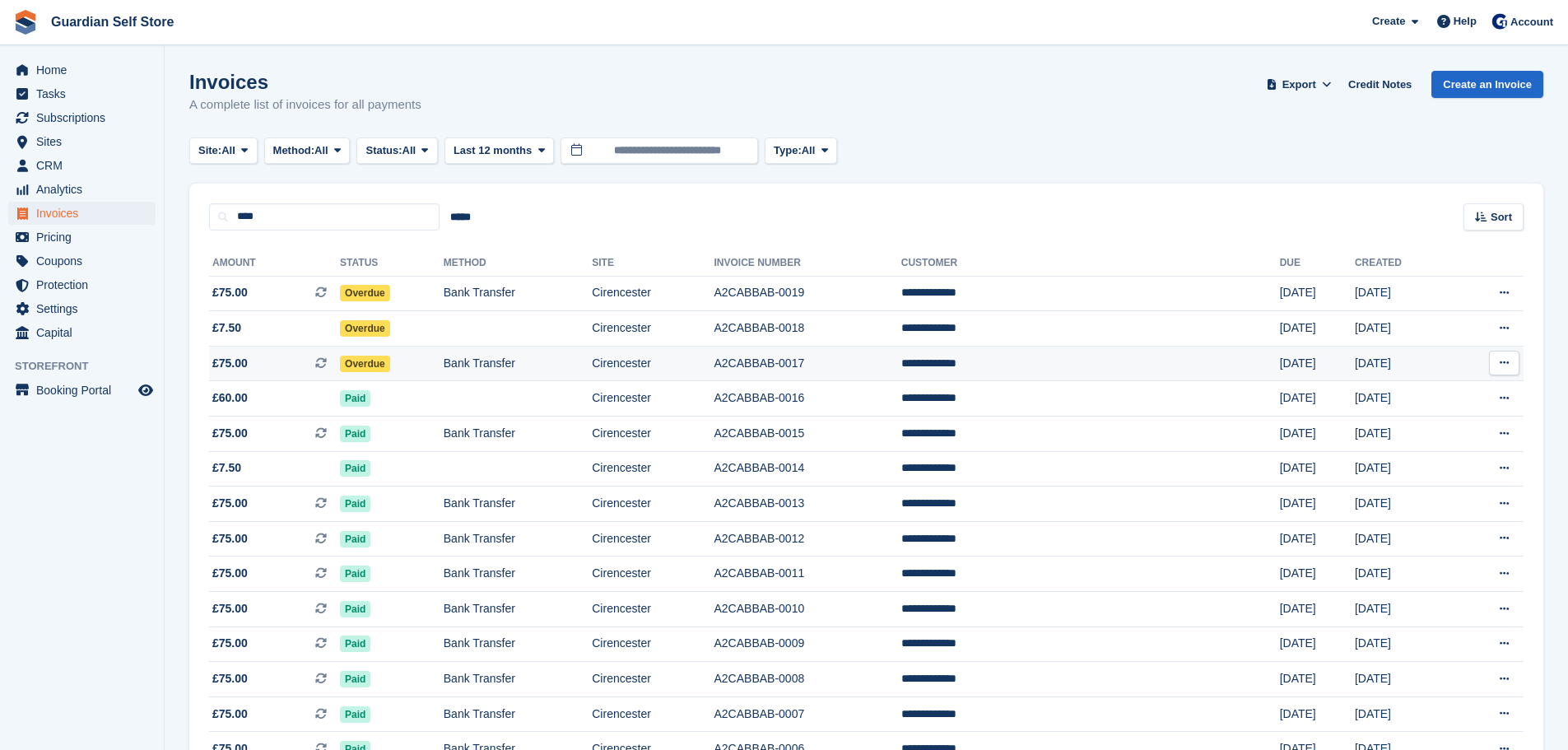
click at [279, 359] on span "£75.00 This is a recurring subscription invoice." at bounding box center [275, 364] width 131 height 18
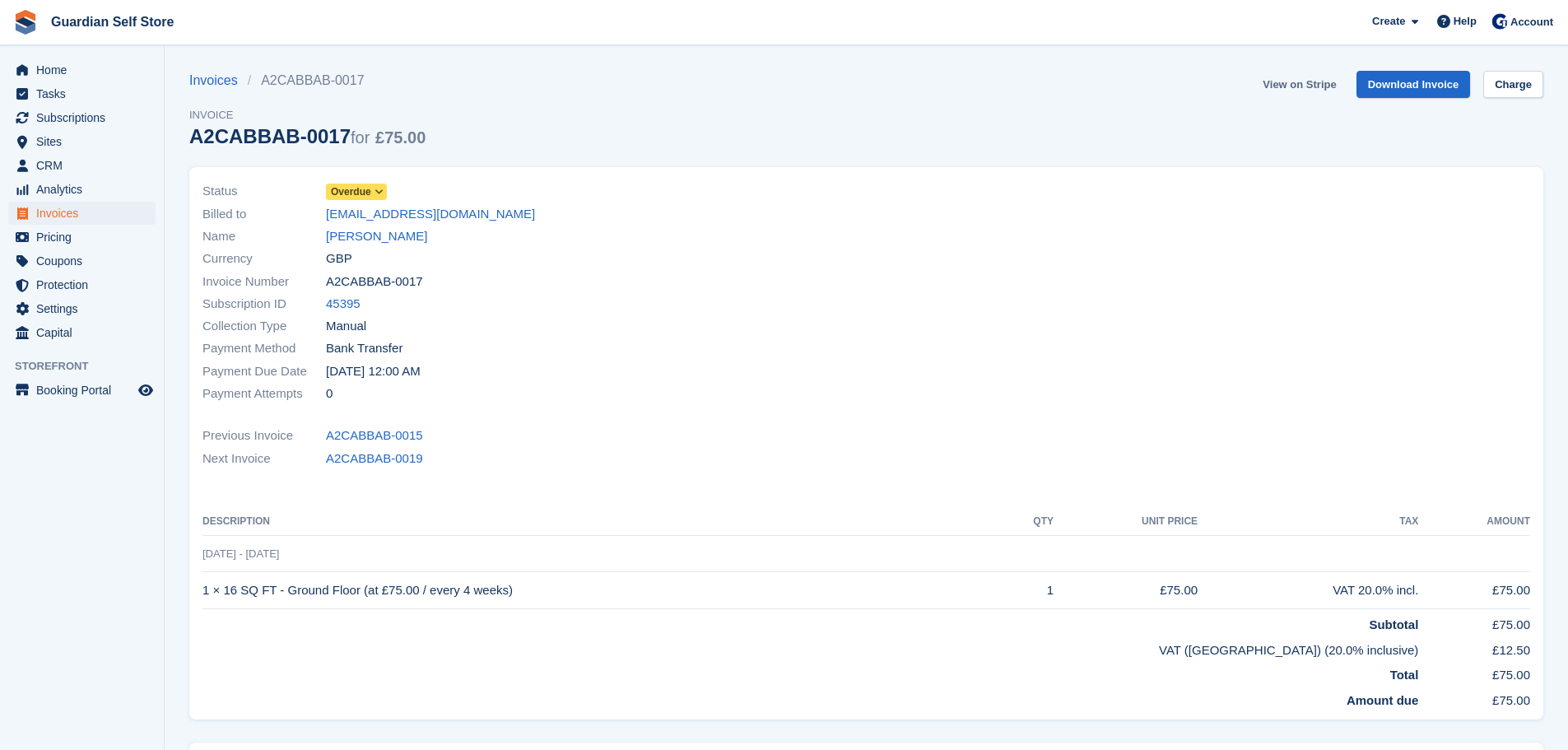
click at [1330, 92] on link "View on Stripe" at bounding box center [1300, 84] width 86 height 27
click at [112, 77] on span "Home" at bounding box center [85, 70] width 99 height 23
